Goal: Task Accomplishment & Management: Manage account settings

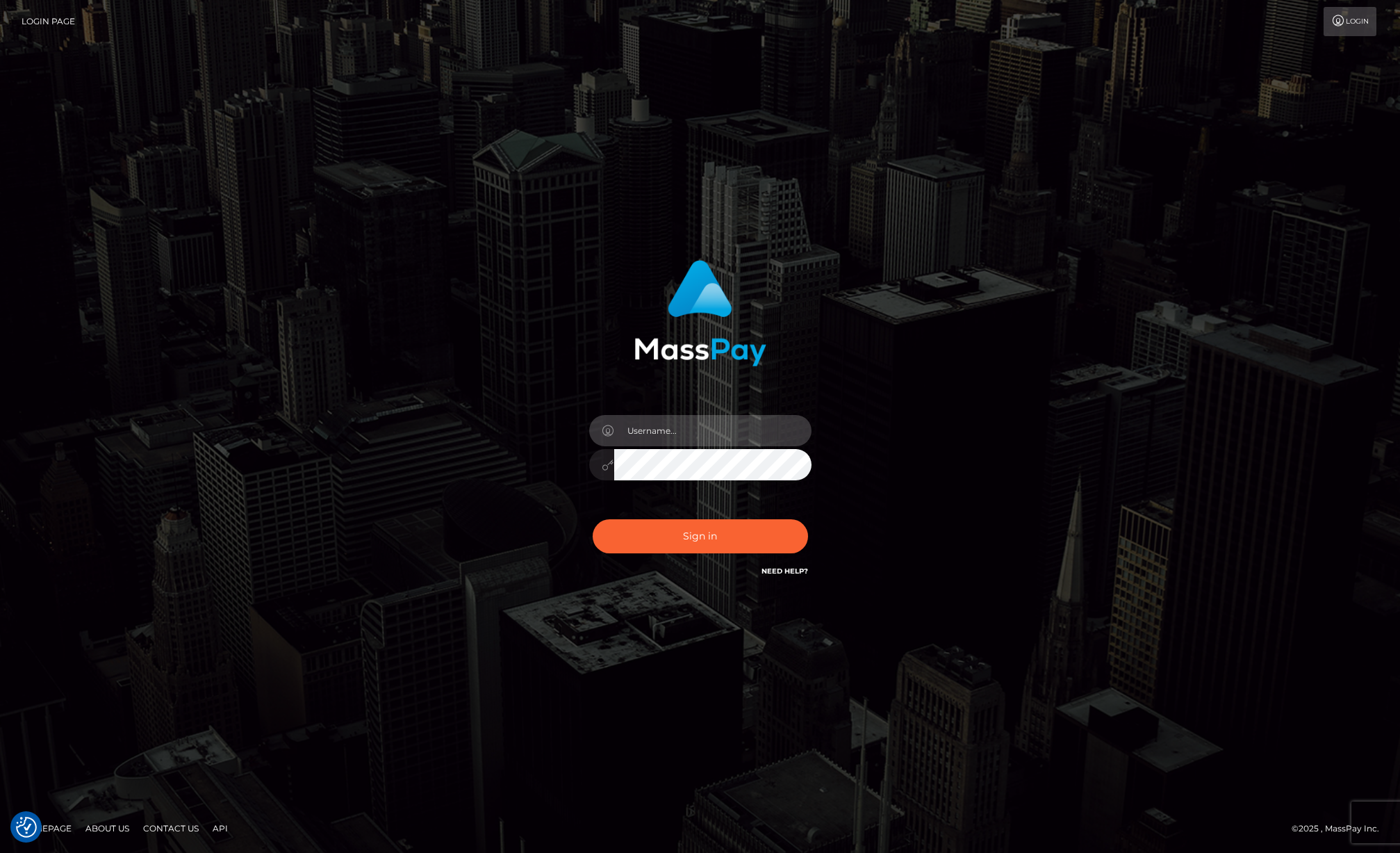
click at [688, 419] on input "text" at bounding box center [713, 430] width 198 height 31
type input "[EMAIL_ADDRESS][DOMAIN_NAME]"
click at [700, 535] on button "Sign in" at bounding box center [700, 536] width 216 height 34
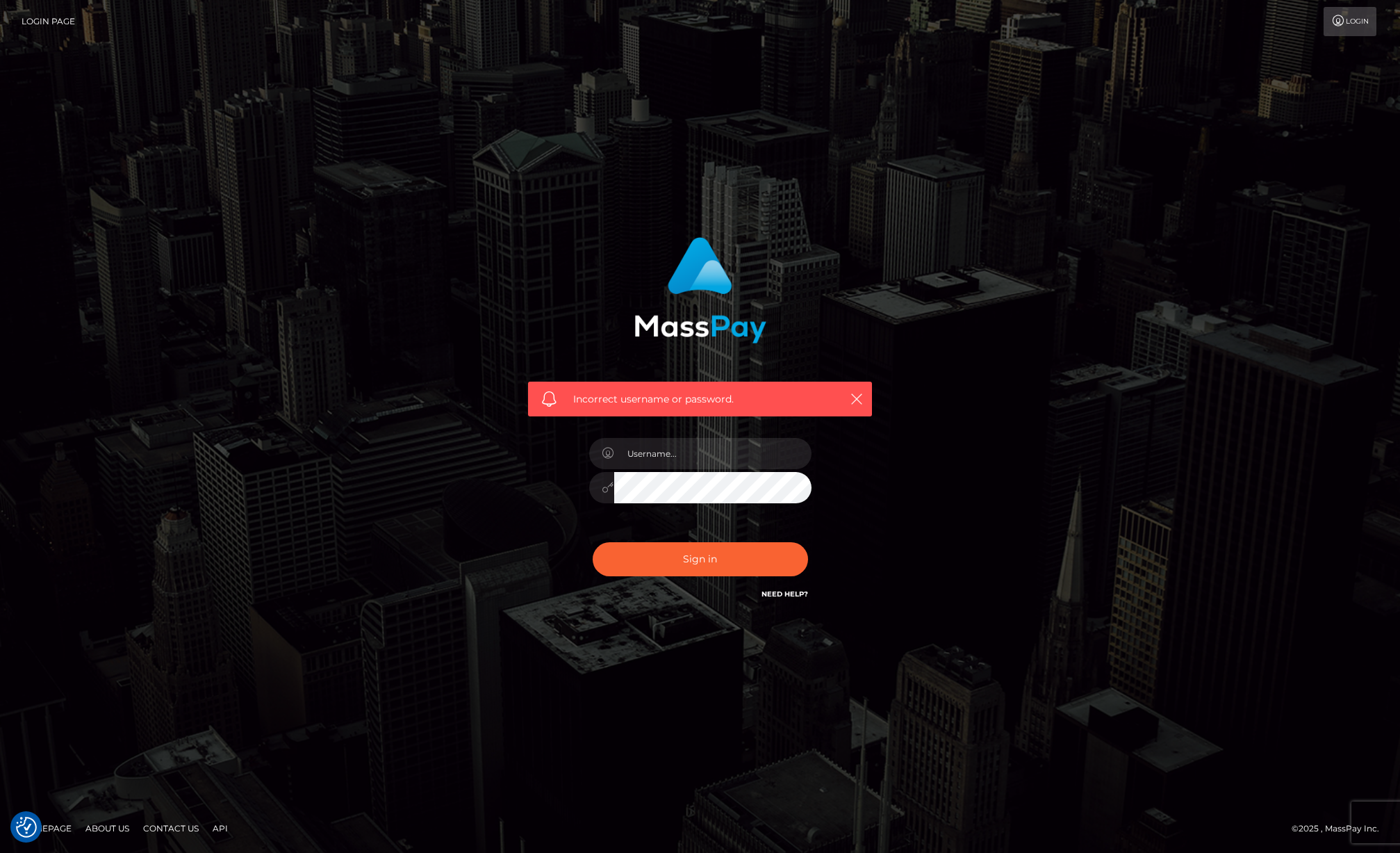
click at [781, 598] on div "Need Help?" at bounding box center [785, 595] width 47 height 17
click at [782, 597] on link "Need Help?" at bounding box center [785, 593] width 47 height 9
click at [1351, 31] on link "Login" at bounding box center [1351, 21] width 53 height 29
